Goal: Check status: Check status

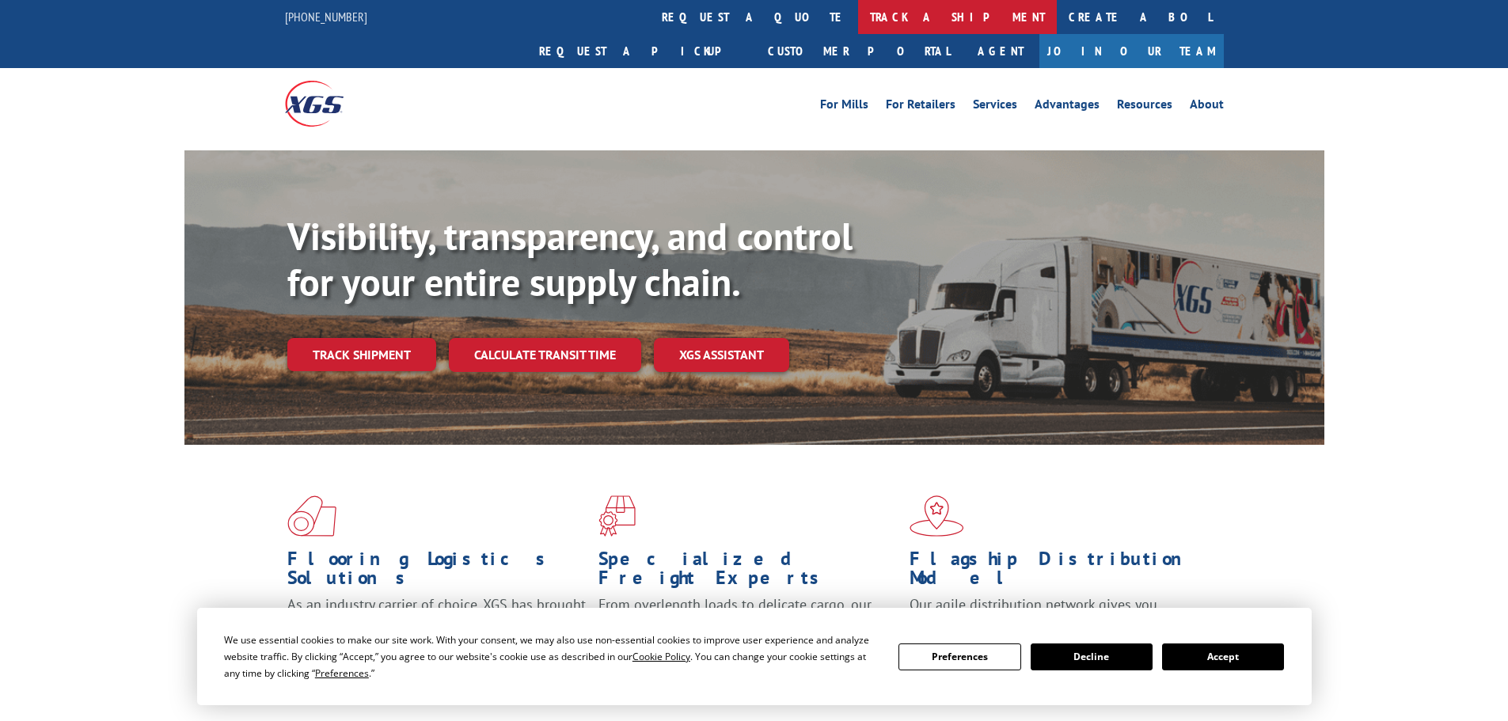
click at [858, 12] on link "track a shipment" at bounding box center [957, 17] width 199 height 34
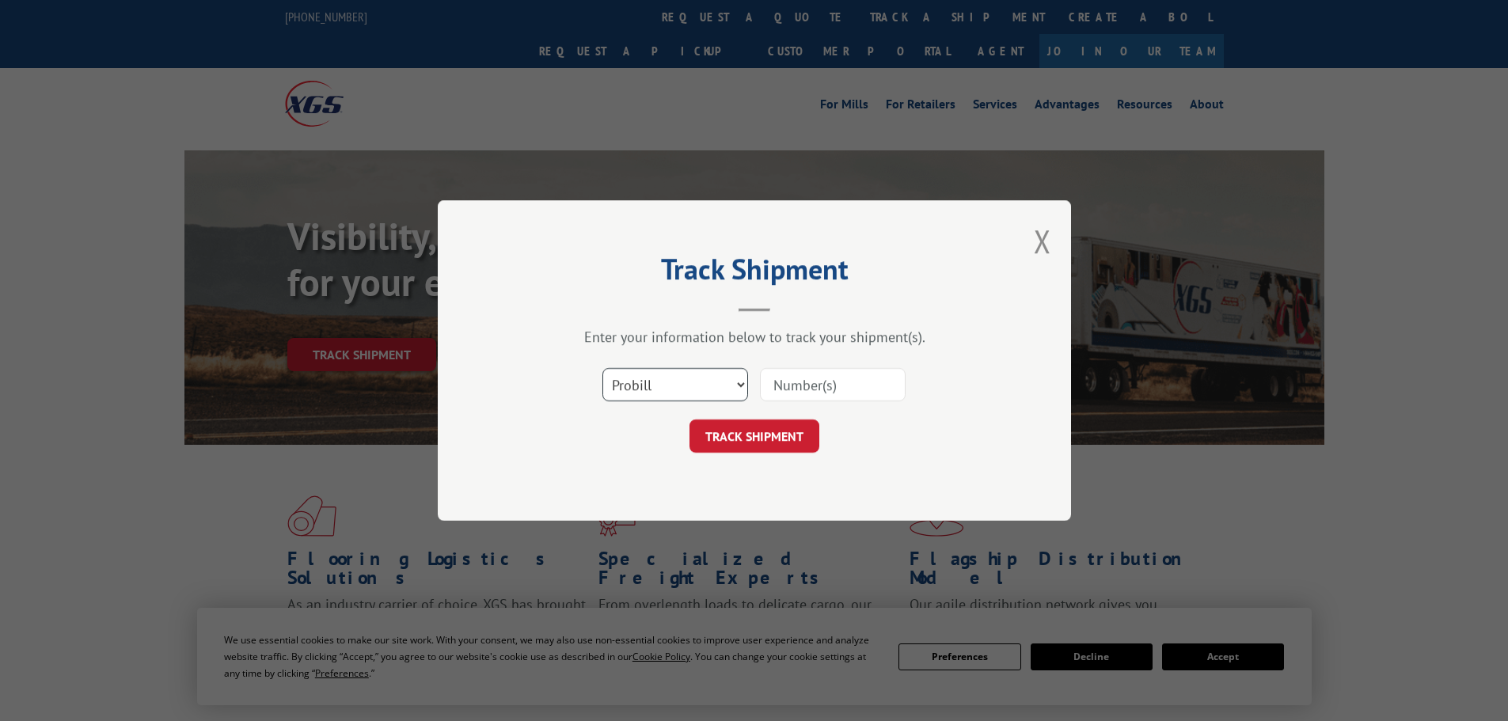
click at [676, 377] on select "Select category... Probill BOL PO" at bounding box center [675, 384] width 146 height 33
select select "bol"
click at [602, 368] on select "Select category... Probill BOL PO" at bounding box center [675, 384] width 146 height 33
click at [804, 377] on input at bounding box center [833, 384] width 146 height 33
paste input "7071443"
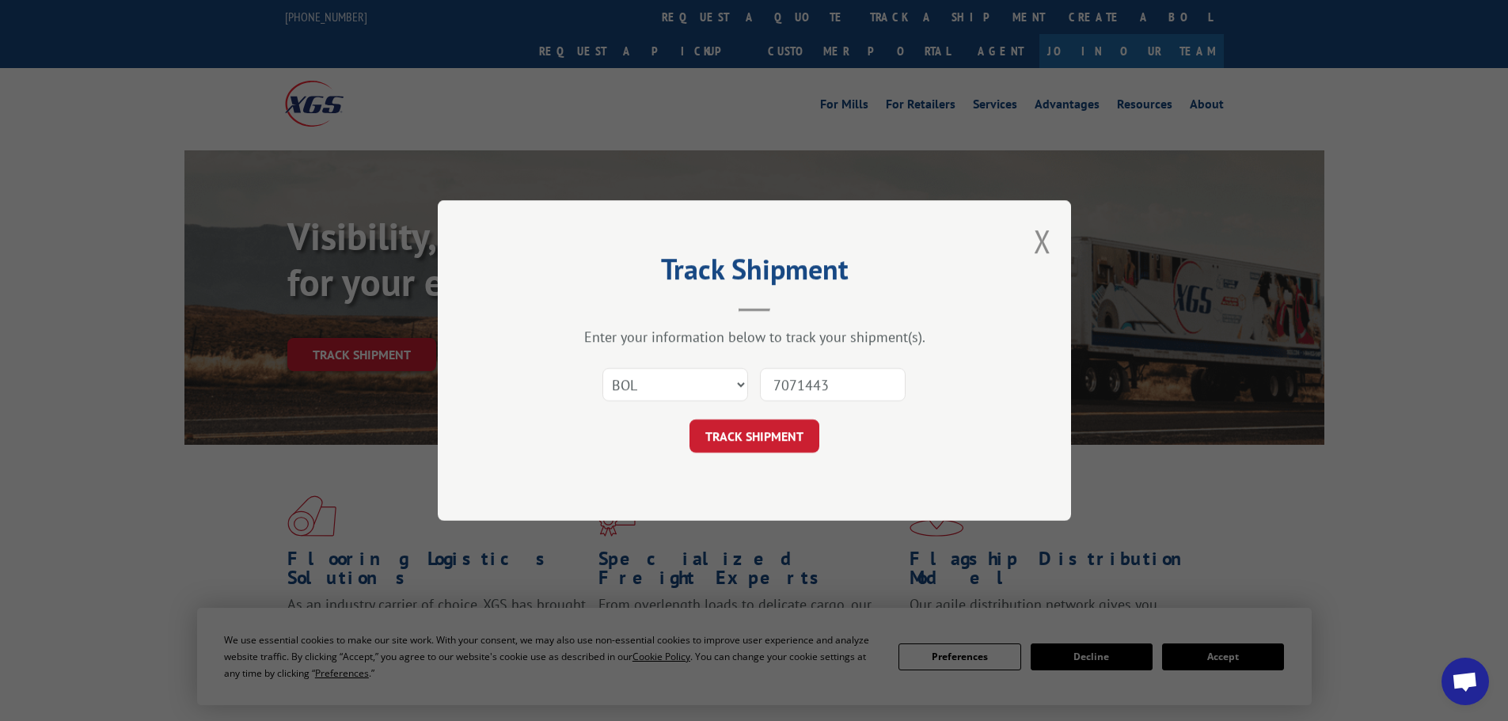
type input "7071443"
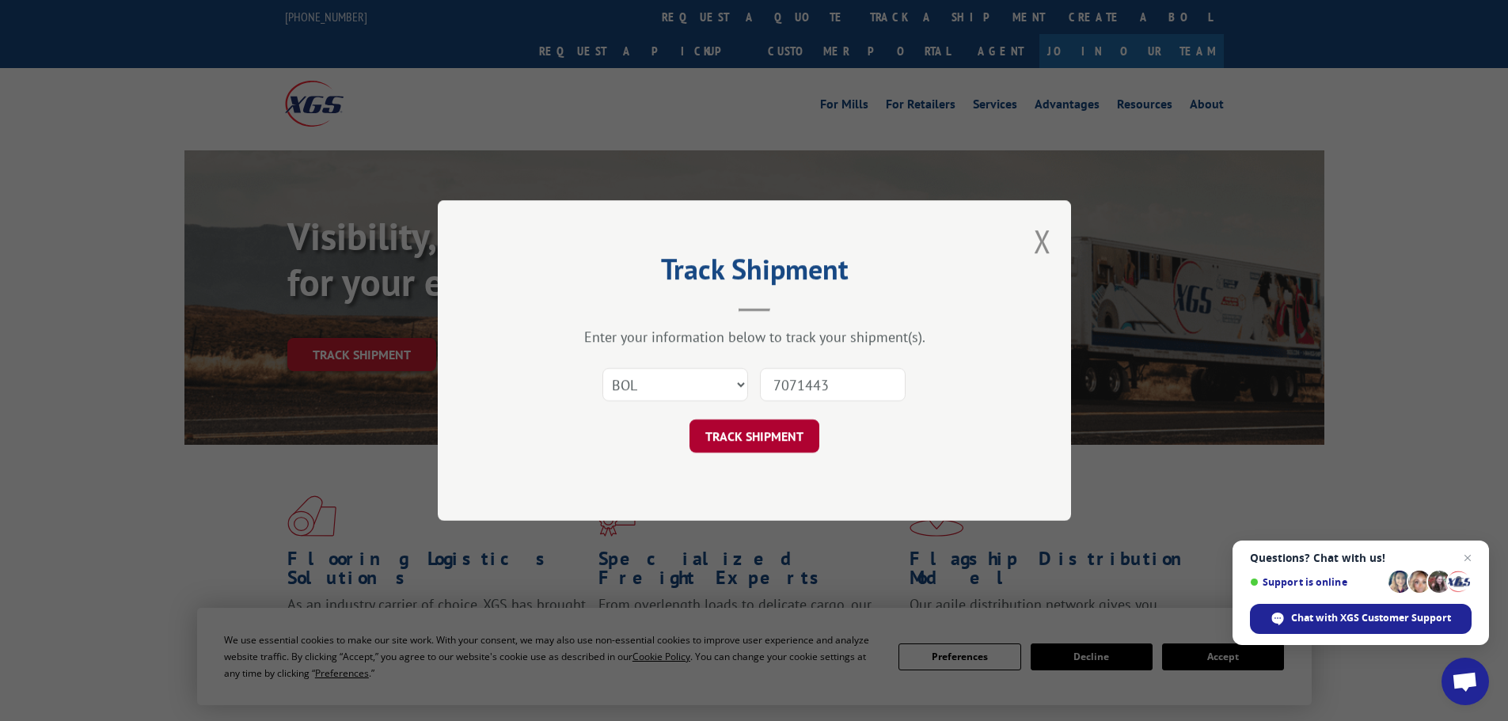
drag, startPoint x: 736, startPoint y: 454, endPoint x: 734, endPoint y: 443, distance: 10.6
click at [734, 444] on div "Track Shipment Enter your information below to track your shipment(s). Select c…" at bounding box center [754, 360] width 633 height 321
click at [733, 441] on button "TRACK SHIPMENT" at bounding box center [755, 436] width 130 height 33
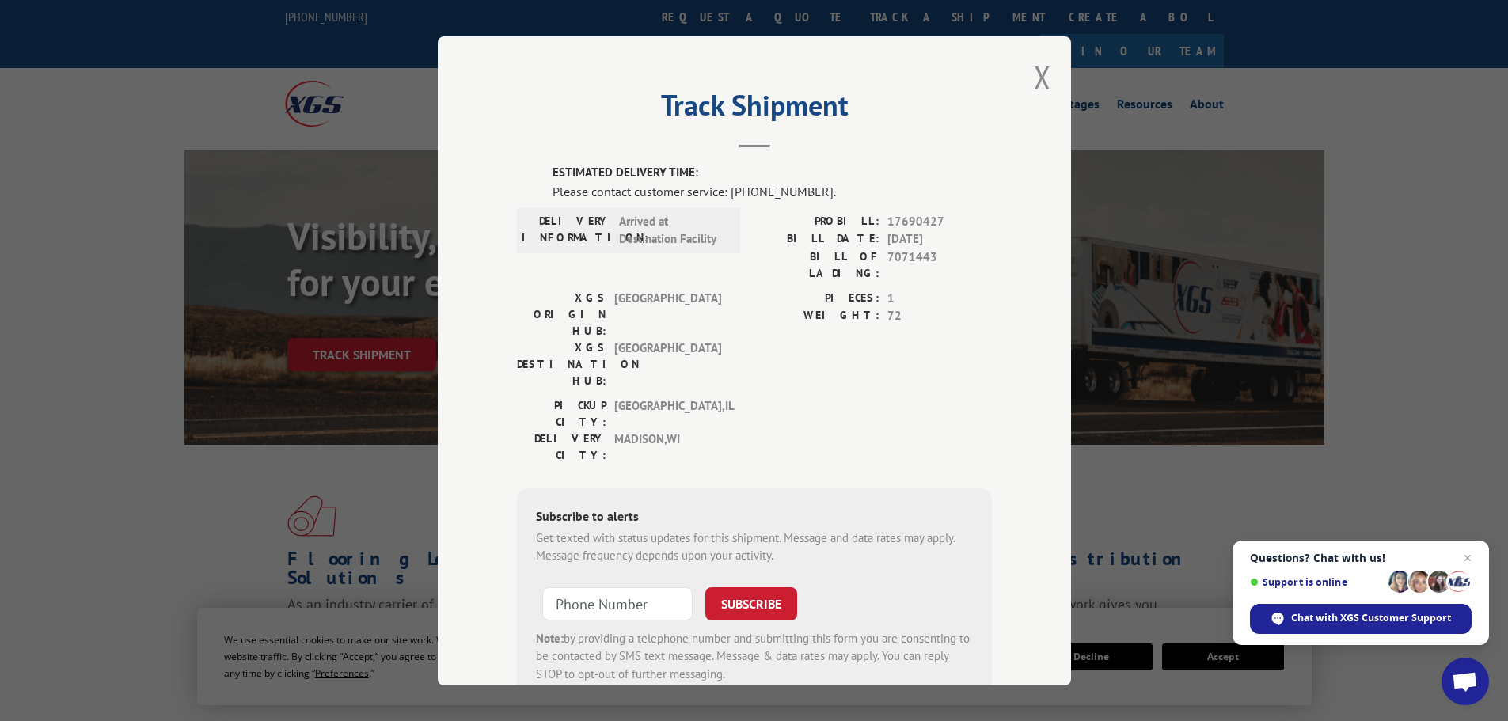
click at [1035, 81] on button "Close modal" at bounding box center [1042, 77] width 17 height 42
